Goal: Find specific page/section: Find specific page/section

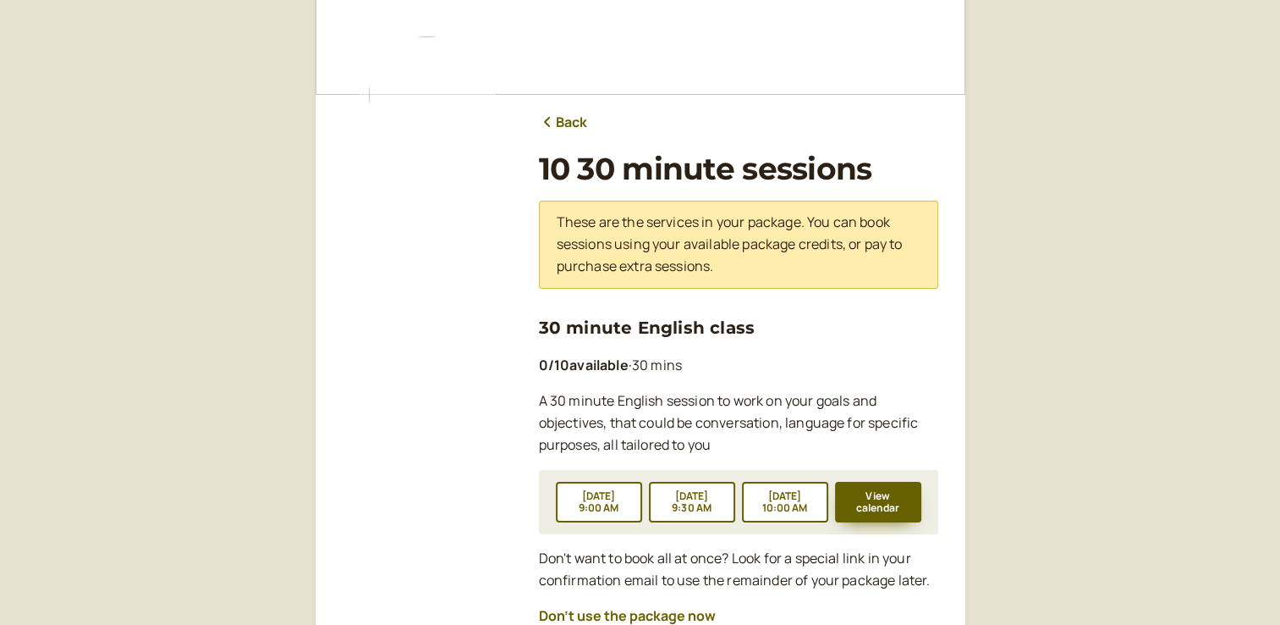
scroll to position [114, 0]
click at [566, 132] on link "Back" at bounding box center [563, 124] width 49 height 22
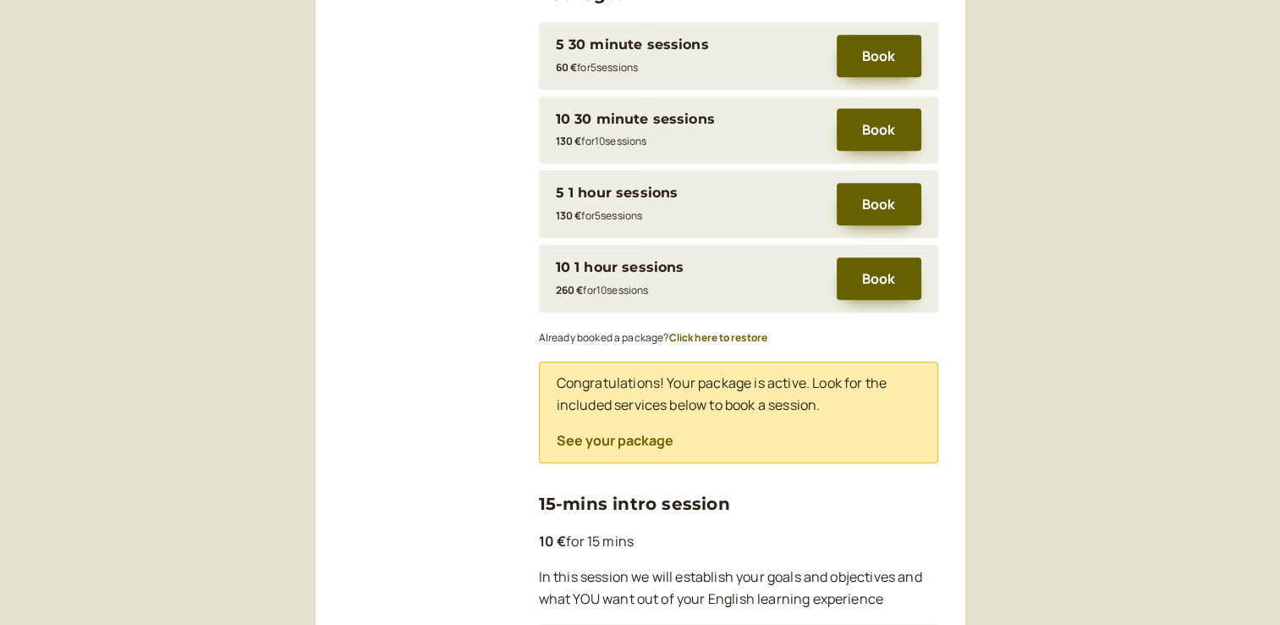
scroll to position [956, 0]
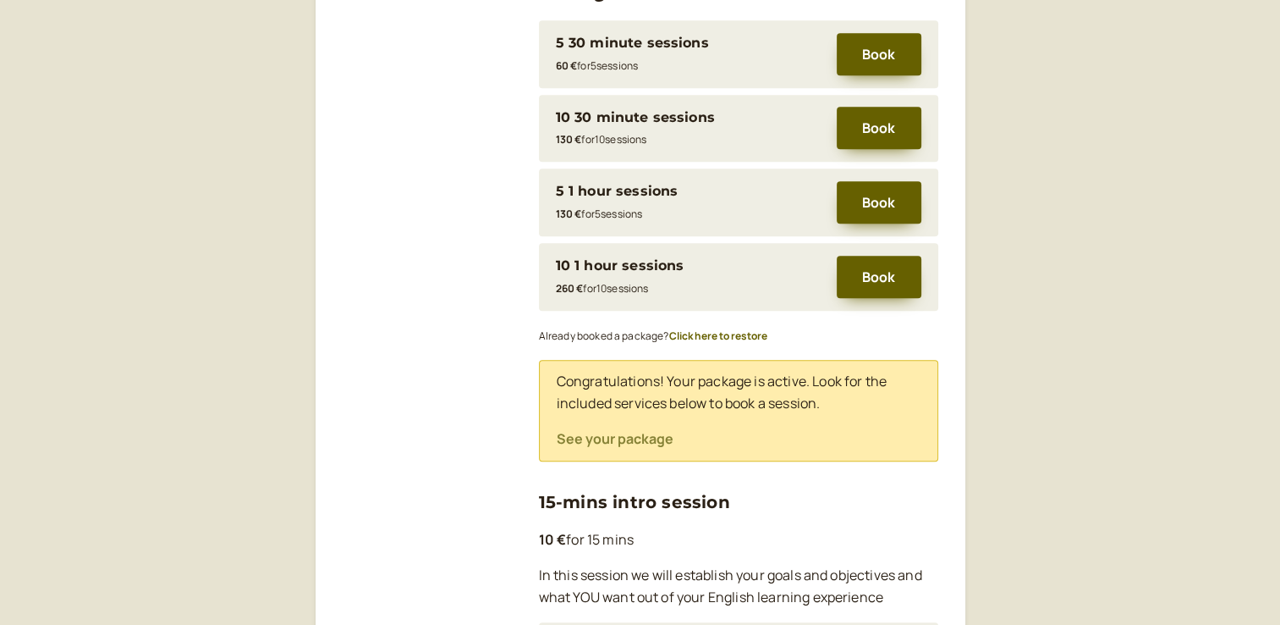
click at [630, 431] on button "See your package" at bounding box center [615, 438] width 117 height 15
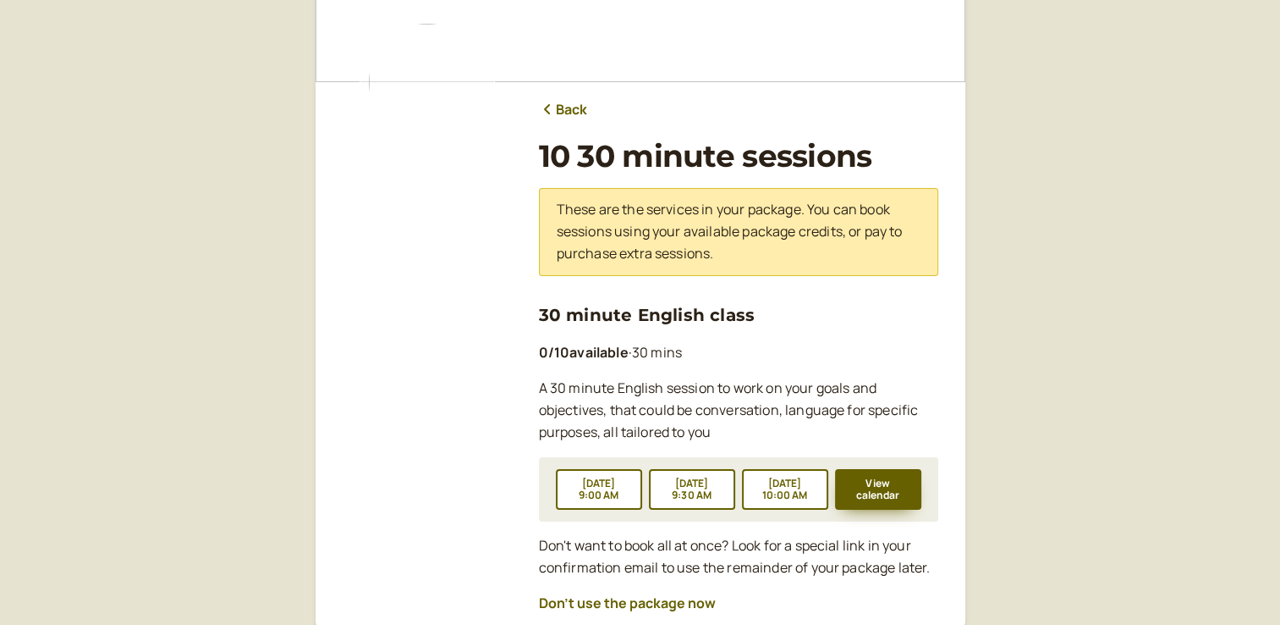
scroll to position [125, 0]
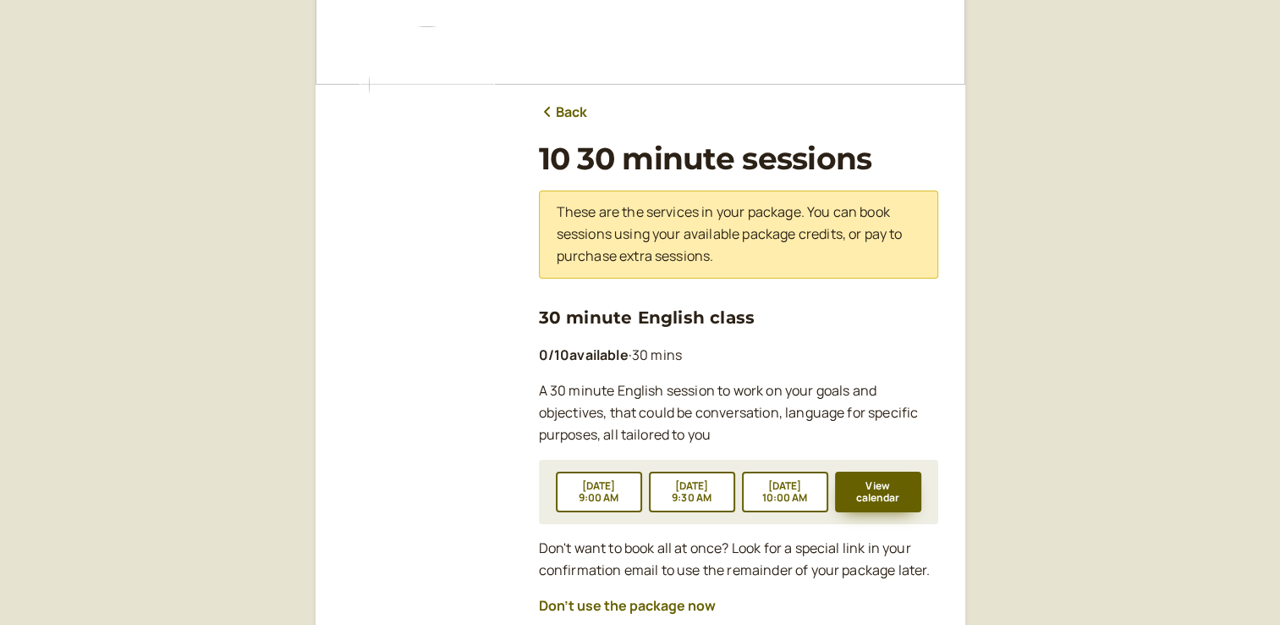
click at [565, 110] on link "Back" at bounding box center [563, 113] width 49 height 22
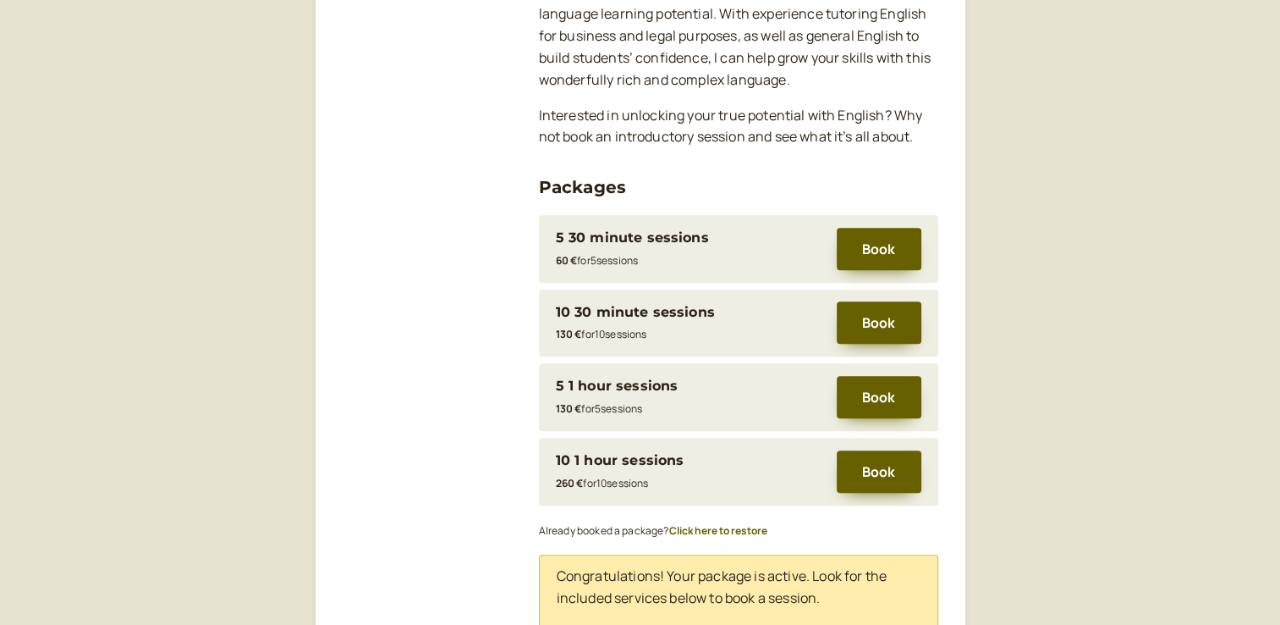
scroll to position [760, 0]
